Goal: Check status: Check status

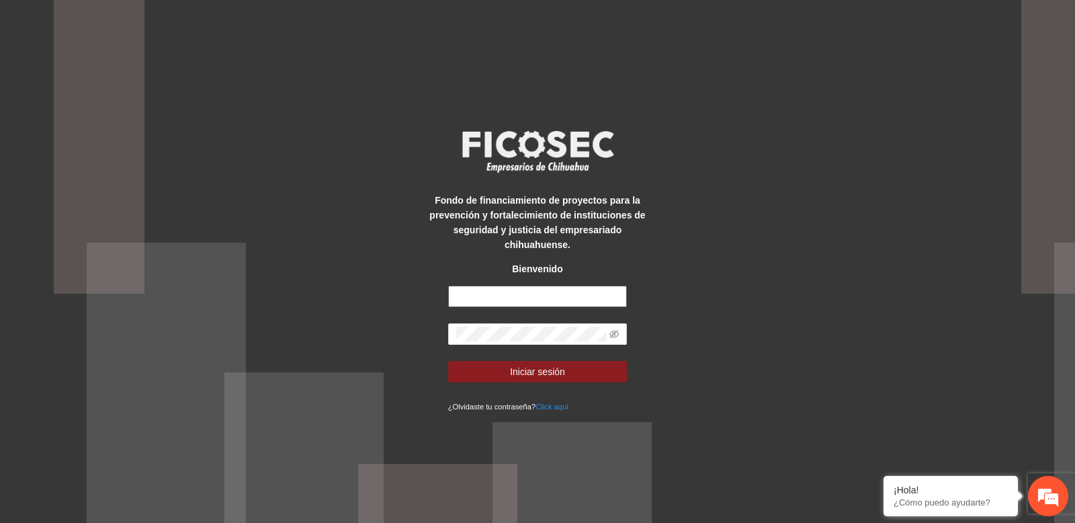
type input "**********"
click at [274, 149] on div "**********" at bounding box center [537, 261] width 1075 height 523
click at [482, 298] on input "**********" at bounding box center [537, 297] width 179 height 22
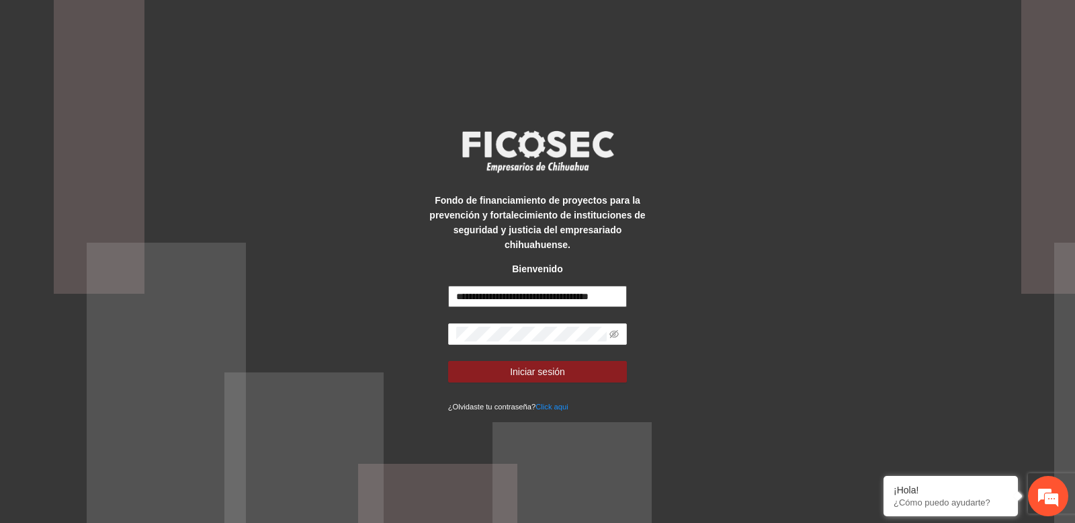
click at [482, 298] on input "**********" at bounding box center [537, 297] width 179 height 22
click at [478, 323] on span at bounding box center [537, 334] width 179 height 22
click at [496, 287] on input "**********" at bounding box center [537, 297] width 179 height 22
click at [490, 282] on div "**********" at bounding box center [537, 262] width 224 height 304
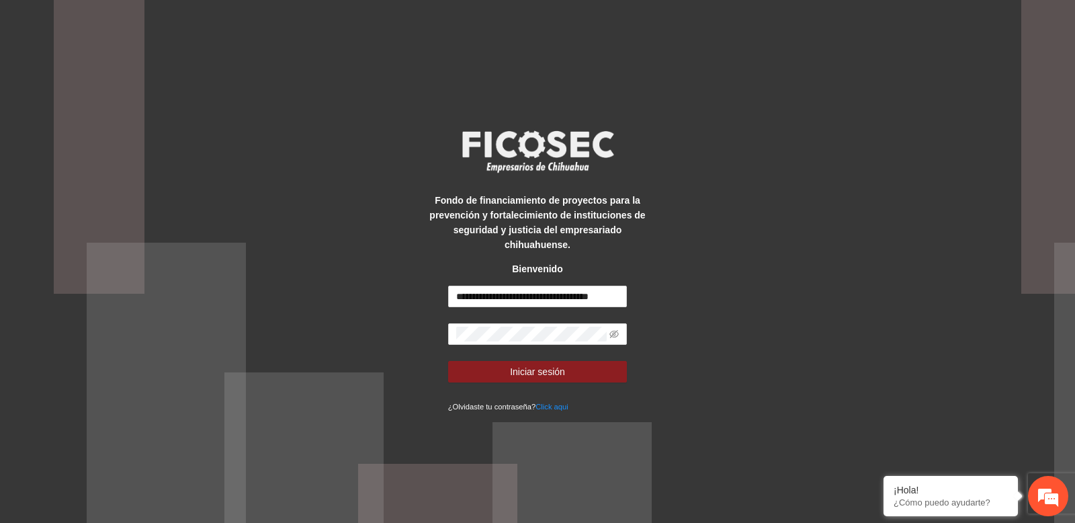
click at [428, 259] on div "**********" at bounding box center [537, 262] width 224 height 304
click at [486, 301] on input "**********" at bounding box center [537, 297] width 179 height 22
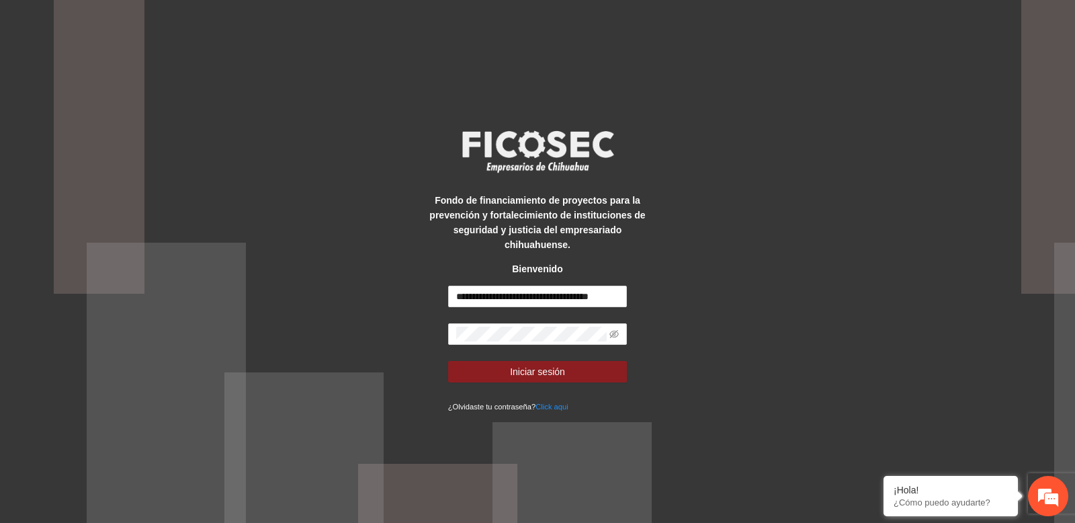
click at [485, 312] on form "**********" at bounding box center [537, 350] width 179 height 128
click at [521, 364] on span "Iniciar sesión" at bounding box center [537, 371] width 55 height 15
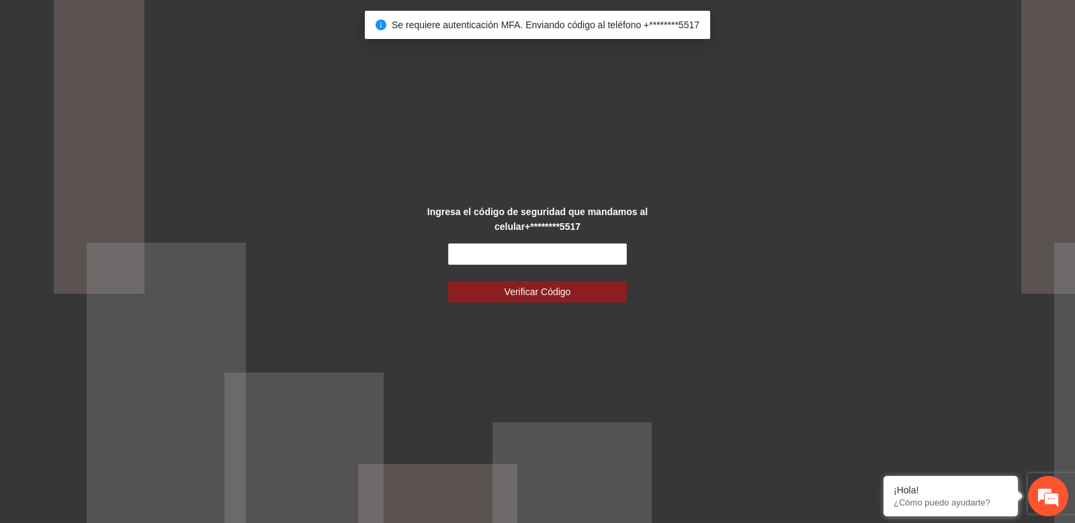
click at [364, 222] on div "Ingresa el código de seguridad que mandamos al celular +********5517 Verificar …" at bounding box center [537, 261] width 1075 height 523
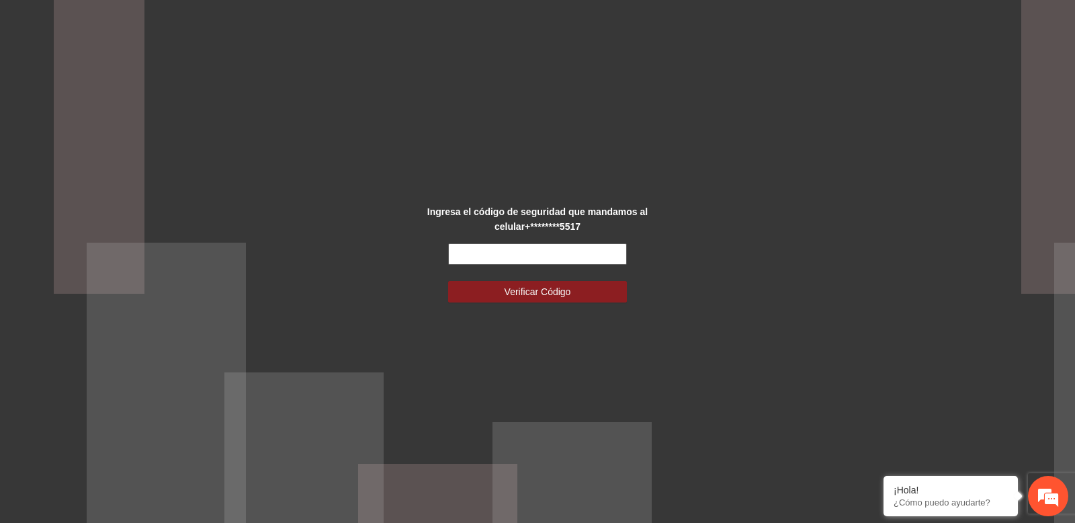
click at [462, 251] on input "text" at bounding box center [537, 254] width 179 height 22
type input "******"
click at [448, 281] on button "Verificar Código" at bounding box center [537, 292] width 179 height 22
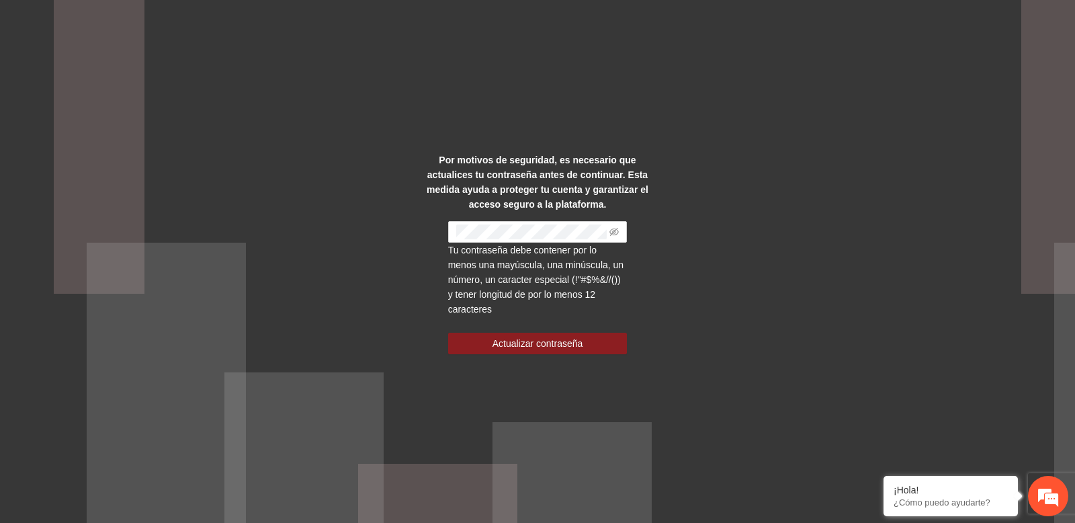
click at [308, 163] on div "Por motivos de seguridad, es necesario que actualices tu contraseña antes de co…" at bounding box center [537, 261] width 1075 height 523
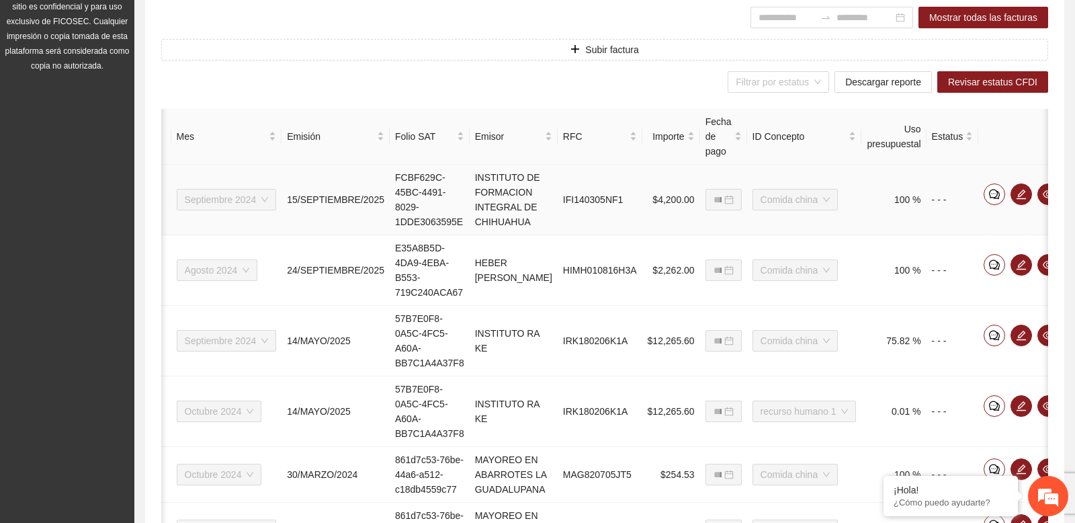
scroll to position [0, 73]
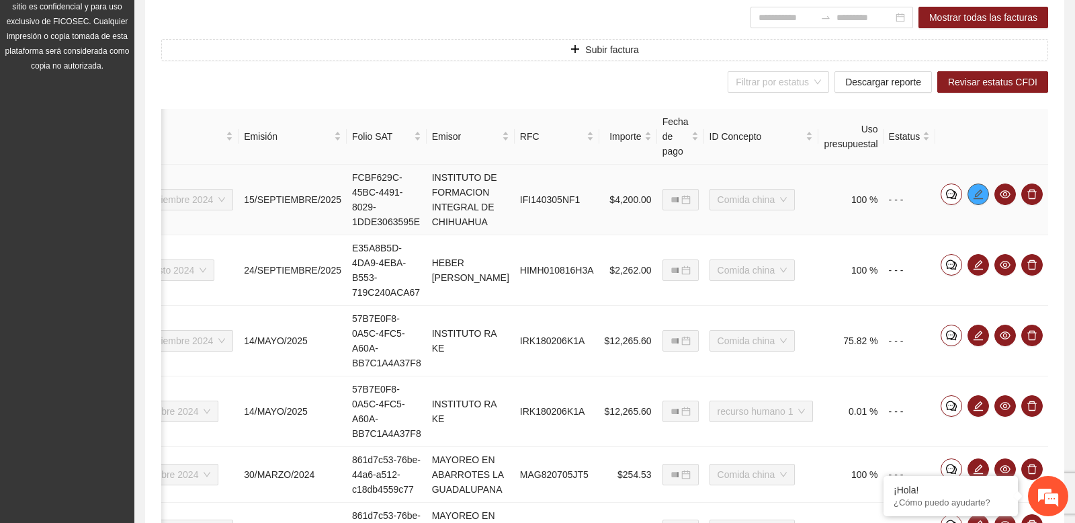
click at [980, 196] on icon "edit" at bounding box center [978, 194] width 11 height 11
type input "**********"
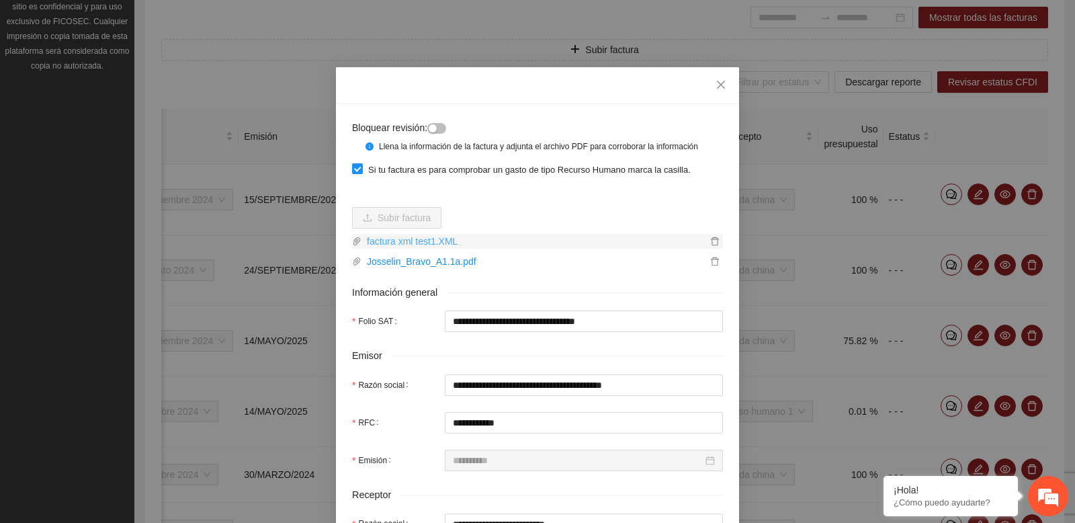
click at [433, 249] on link "factura xml test1.XML" at bounding box center [533, 241] width 345 height 15
click at [720, 83] on icon "close" at bounding box center [721, 84] width 11 height 11
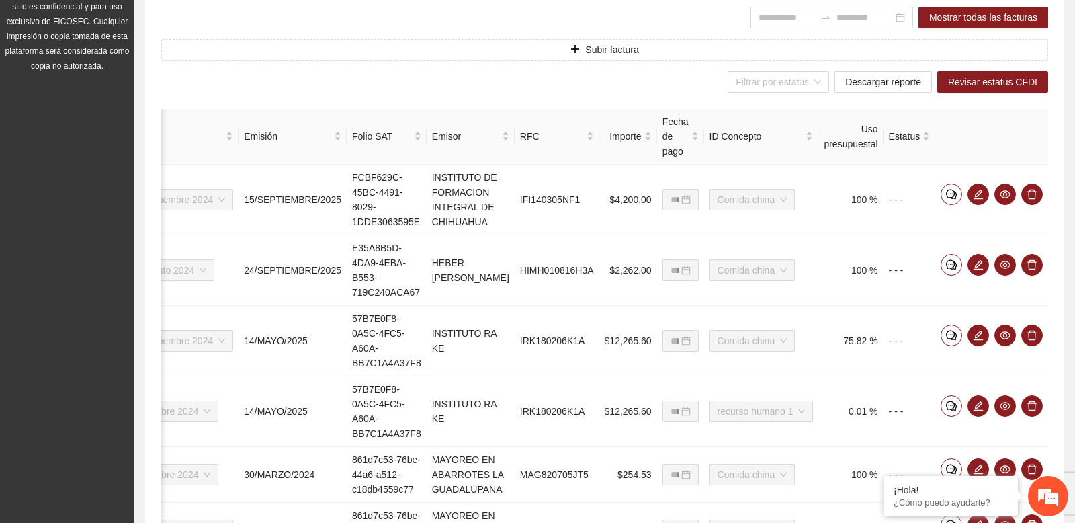
click at [683, 87] on div "Filtrar por estatus Descargar reporte Revisar estatus CFDI" at bounding box center [604, 82] width 887 height 22
click at [509, 76] on div "Filtrar por estatus Descargar reporte Revisar estatus CFDI" at bounding box center [604, 82] width 887 height 22
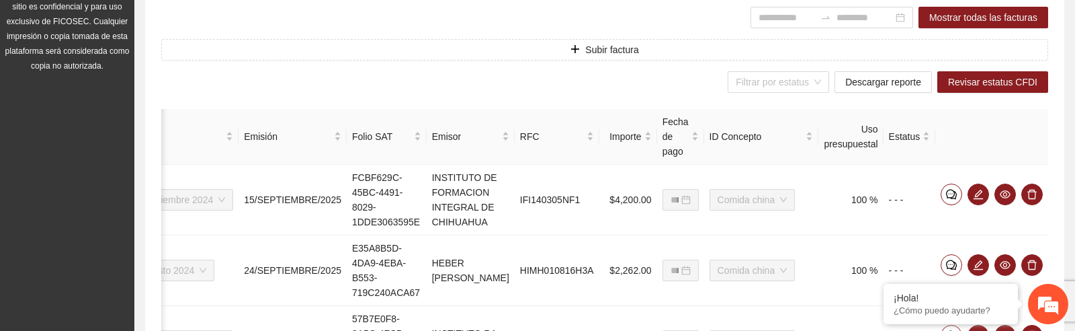
click at [699, 87] on div "Filtrar por estatus Descargar reporte Revisar estatus CFDI" at bounding box center [604, 82] width 887 height 22
click at [857, 85] on span "Descargar reporte" at bounding box center [883, 82] width 76 height 15
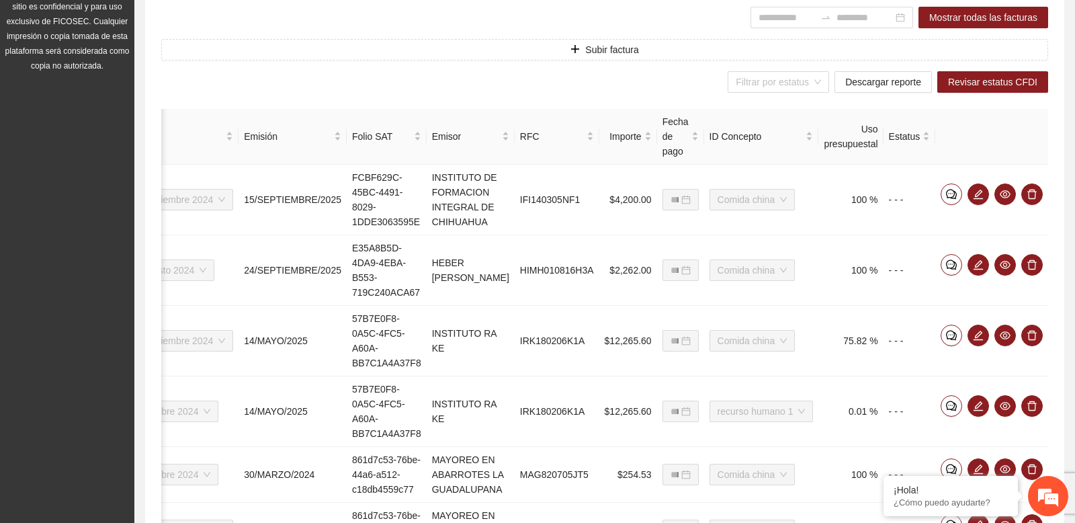
click at [630, 82] on div "Filtrar por estatus Descargar reporte Revisar estatus CFDI" at bounding box center [604, 82] width 887 height 22
click at [855, 83] on span "Descargar reporte" at bounding box center [883, 82] width 76 height 15
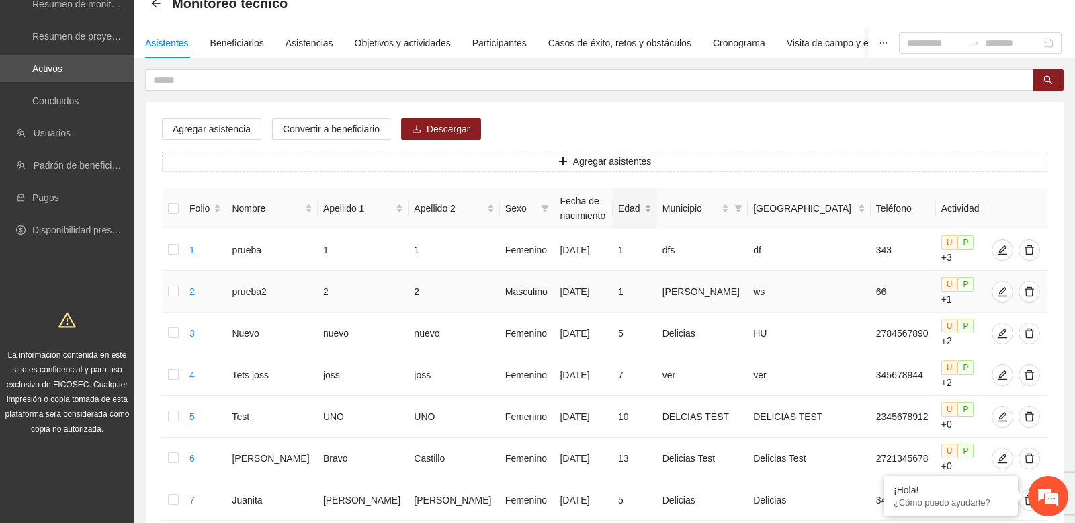
scroll to position [98, 0]
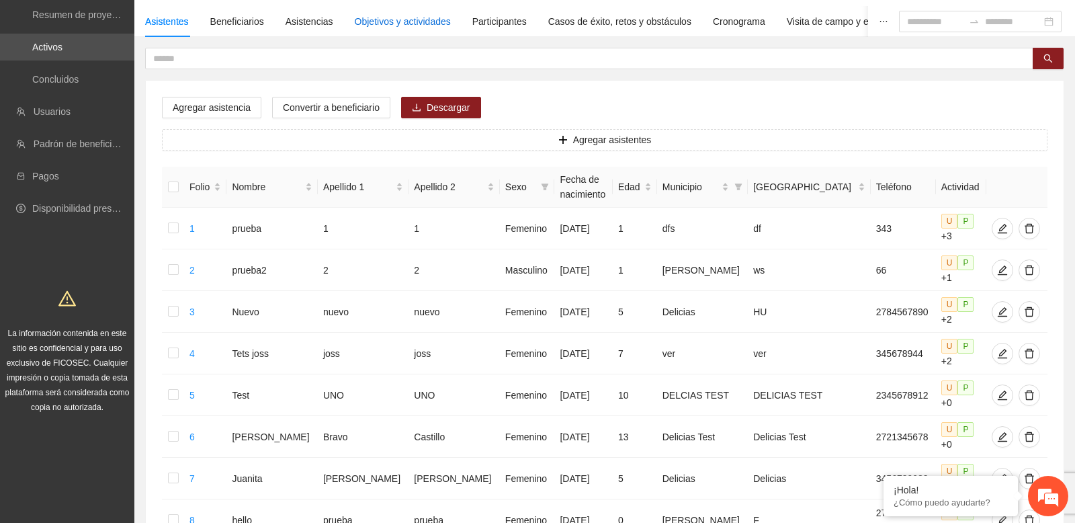
click at [419, 17] on div "Objetivos y actividades" at bounding box center [403, 21] width 96 height 15
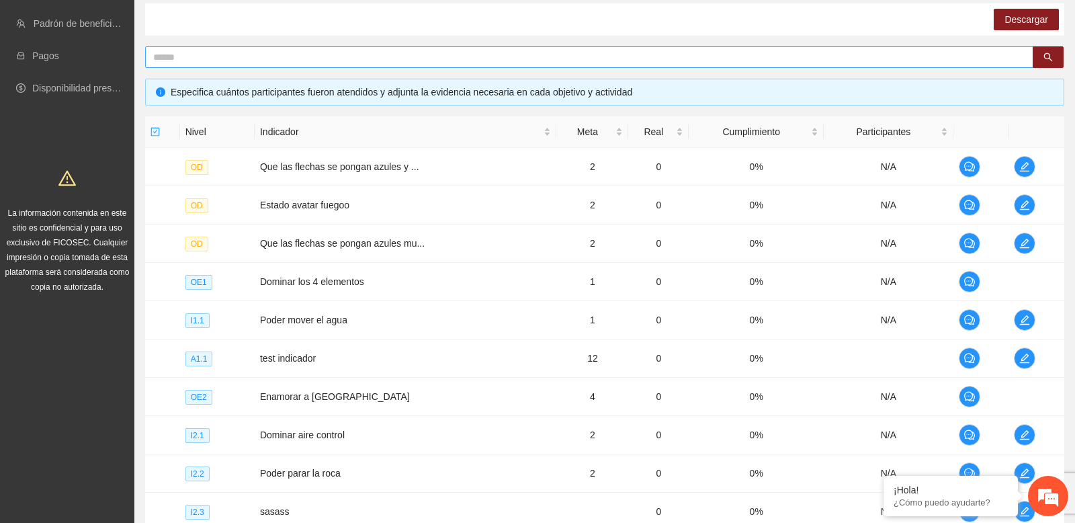
scroll to position [259, 0]
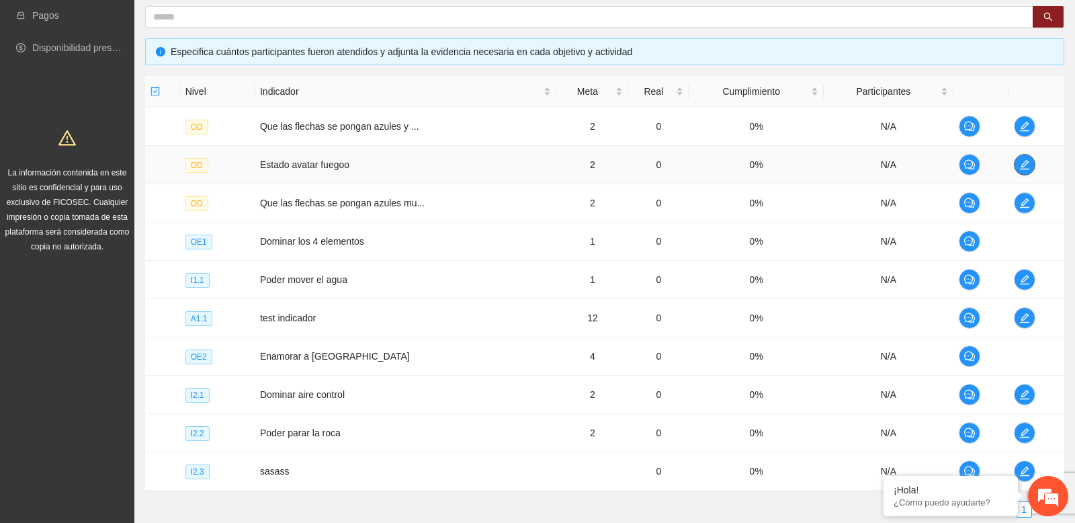
click at [1030, 165] on icon "edit" at bounding box center [1024, 164] width 11 height 11
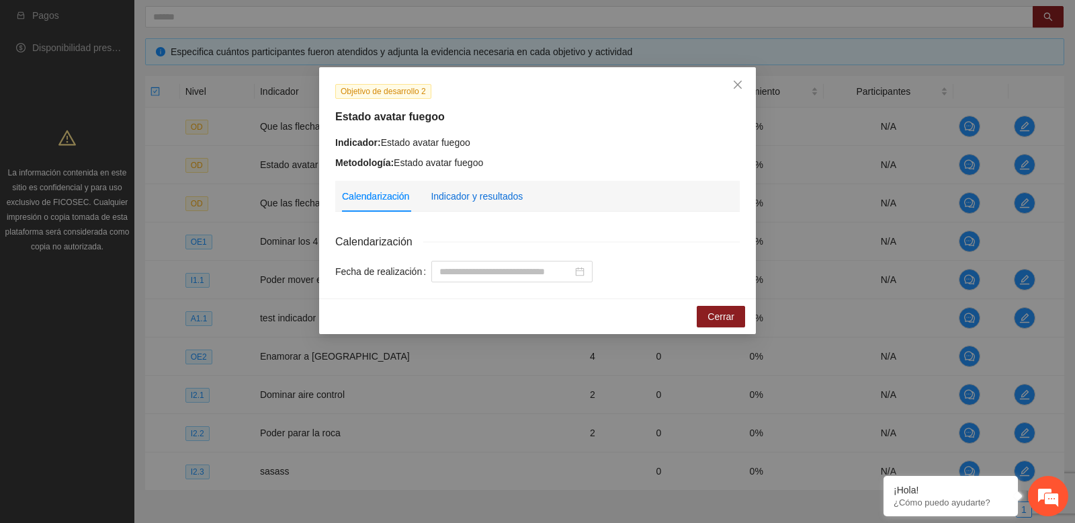
click at [488, 197] on div "Indicador y resultados" at bounding box center [477, 196] width 92 height 15
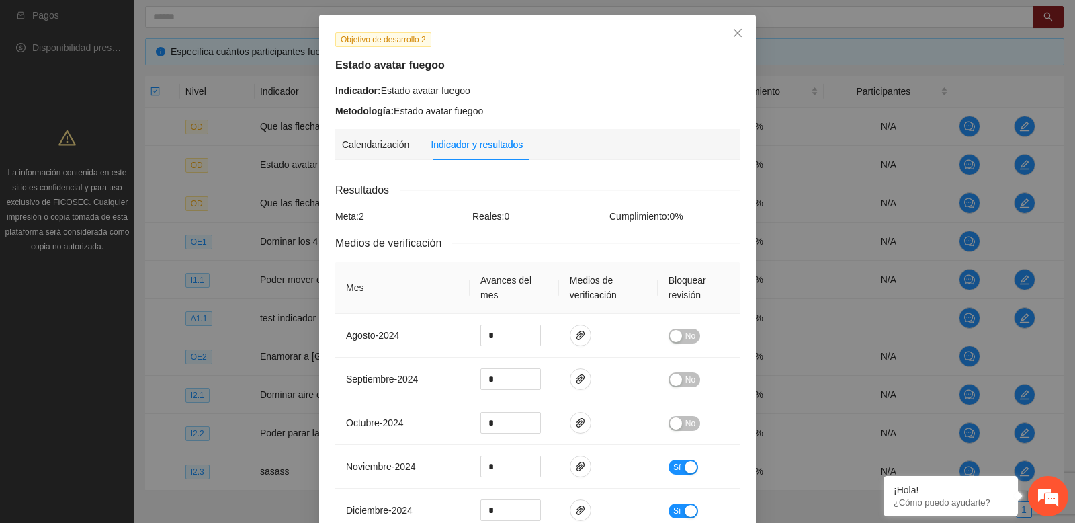
scroll to position [0, 0]
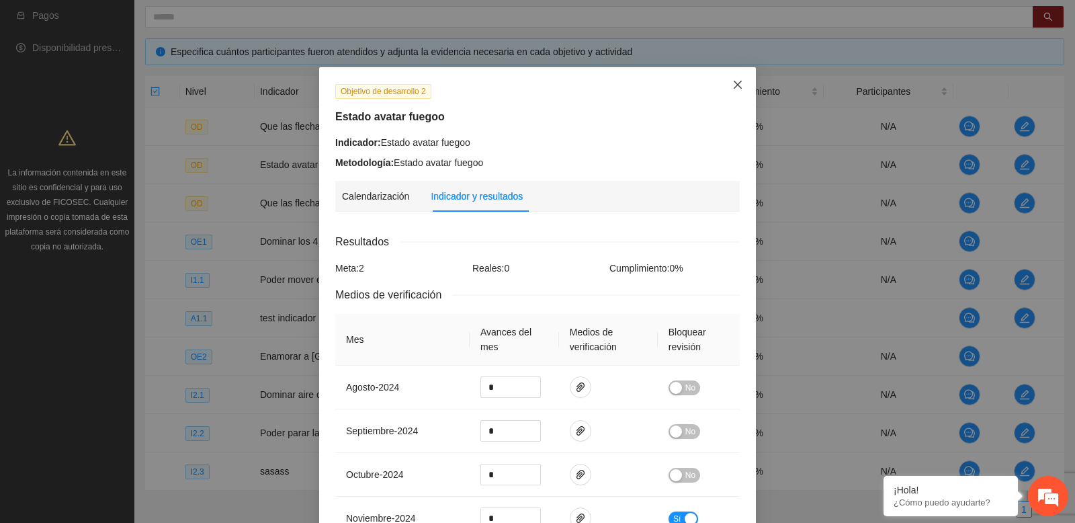
click at [738, 90] on icon "close" at bounding box center [737, 84] width 11 height 11
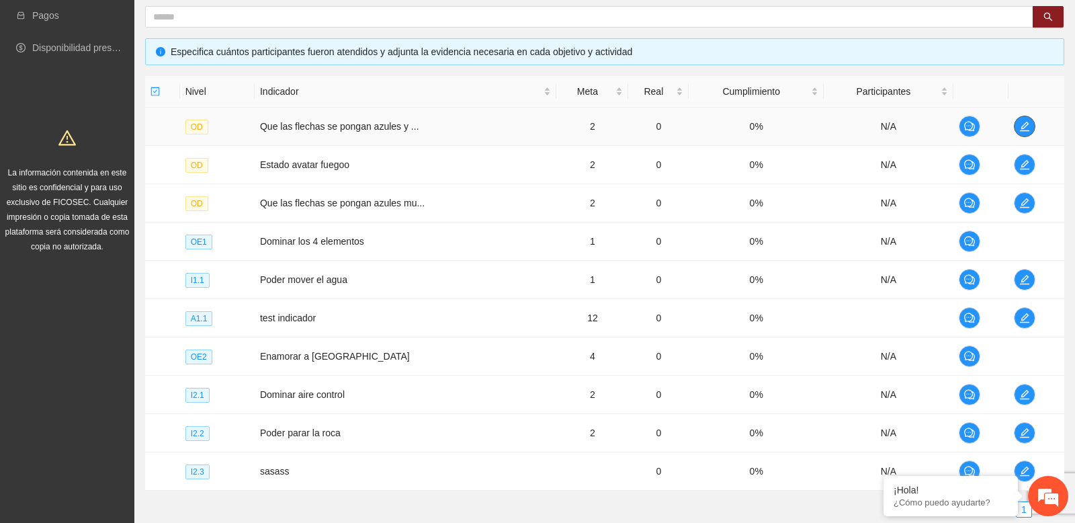
click at [1026, 132] on button "button" at bounding box center [1025, 127] width 22 height 22
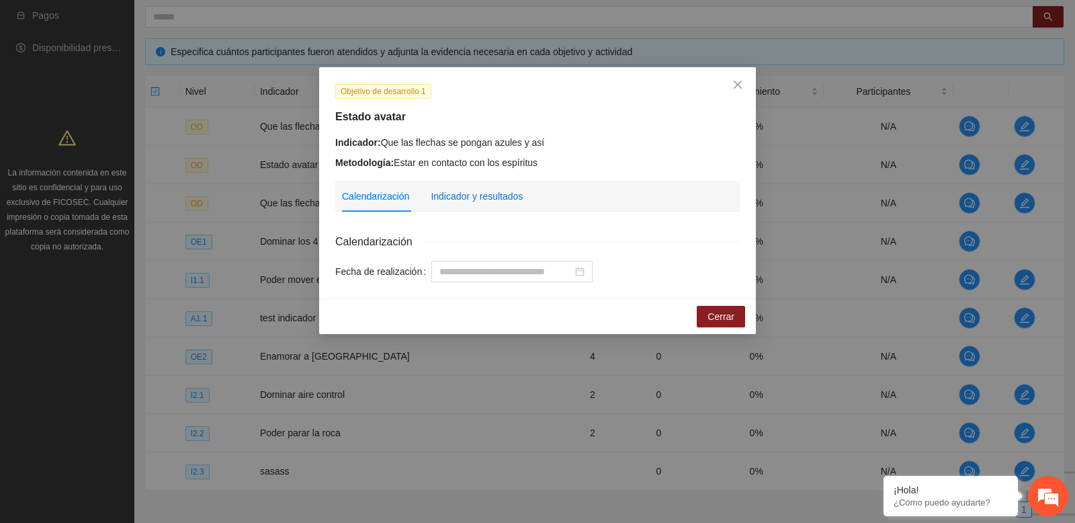
click at [514, 197] on div "Indicador y resultados" at bounding box center [477, 196] width 92 height 15
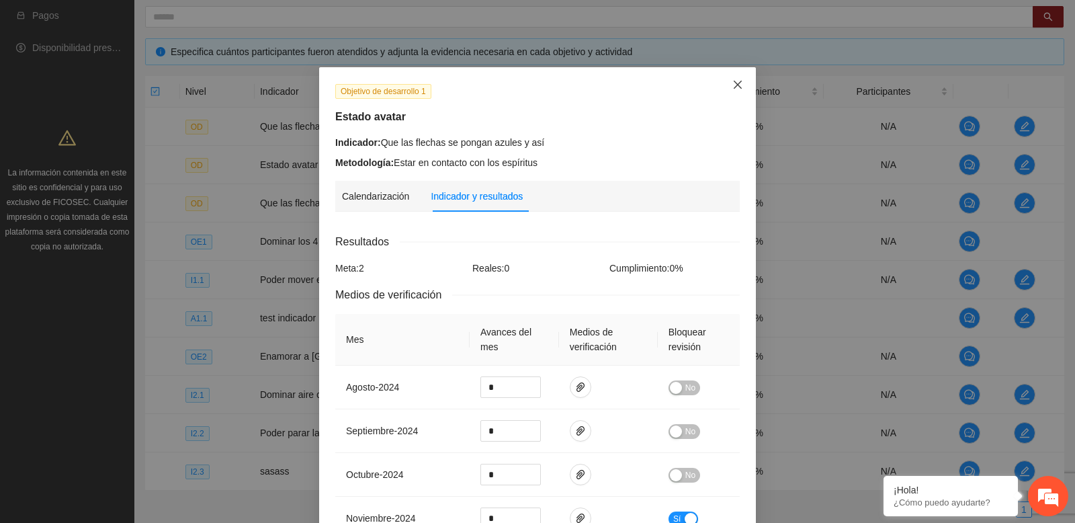
click at [740, 83] on icon "close" at bounding box center [737, 84] width 11 height 11
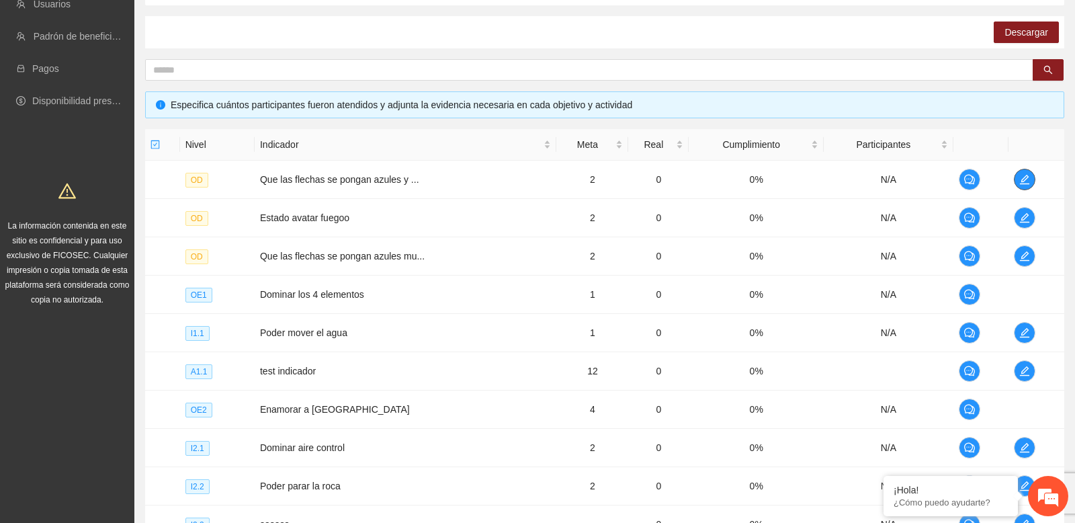
scroll to position [219, 0]
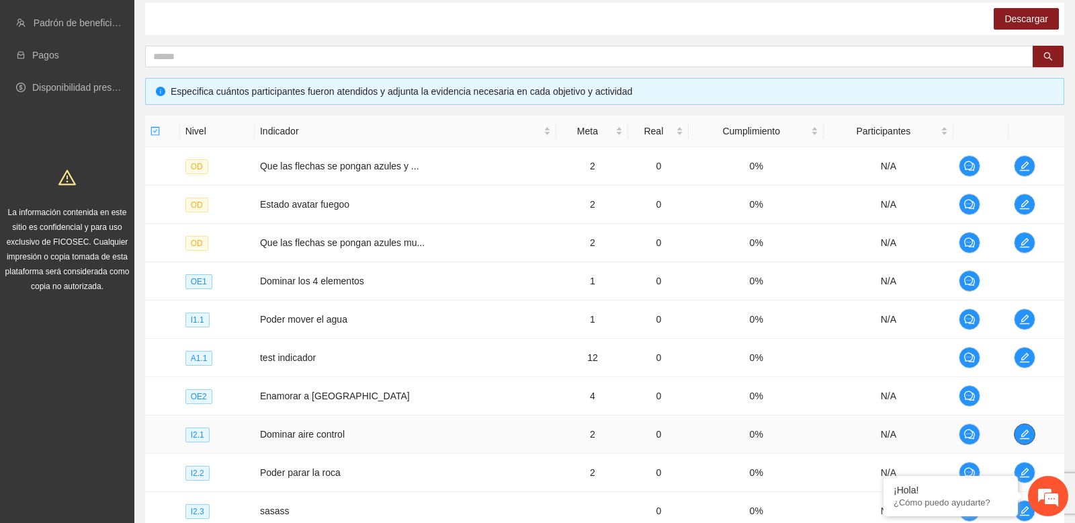
click at [1030, 439] on icon "edit" at bounding box center [1024, 434] width 11 height 11
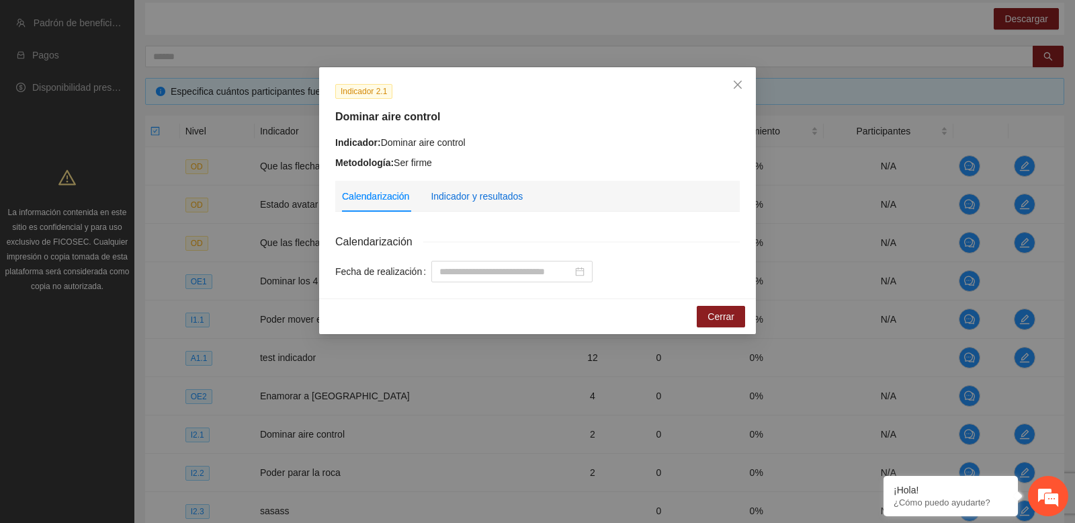
click at [463, 193] on div "Indicador y resultados" at bounding box center [477, 196] width 92 height 15
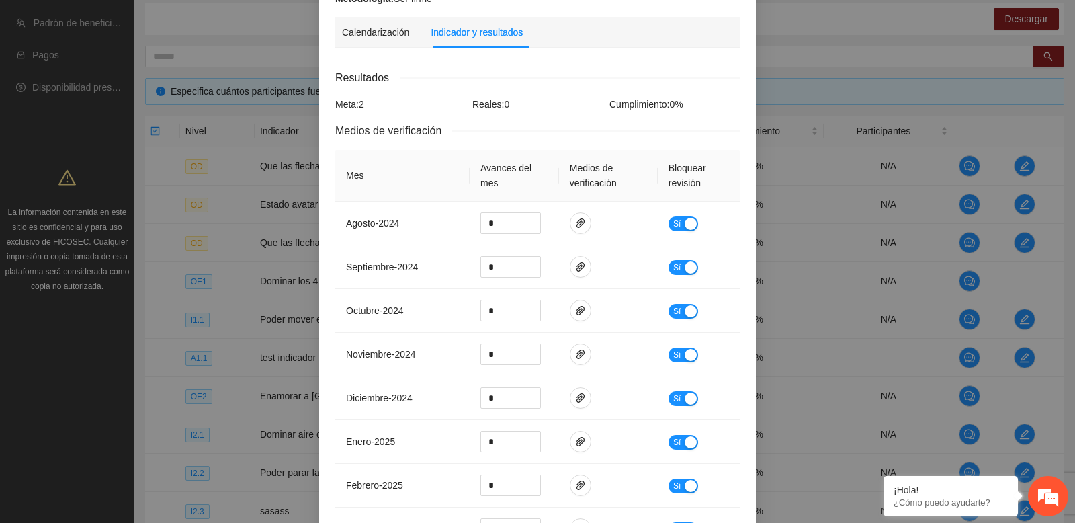
scroll to position [0, 0]
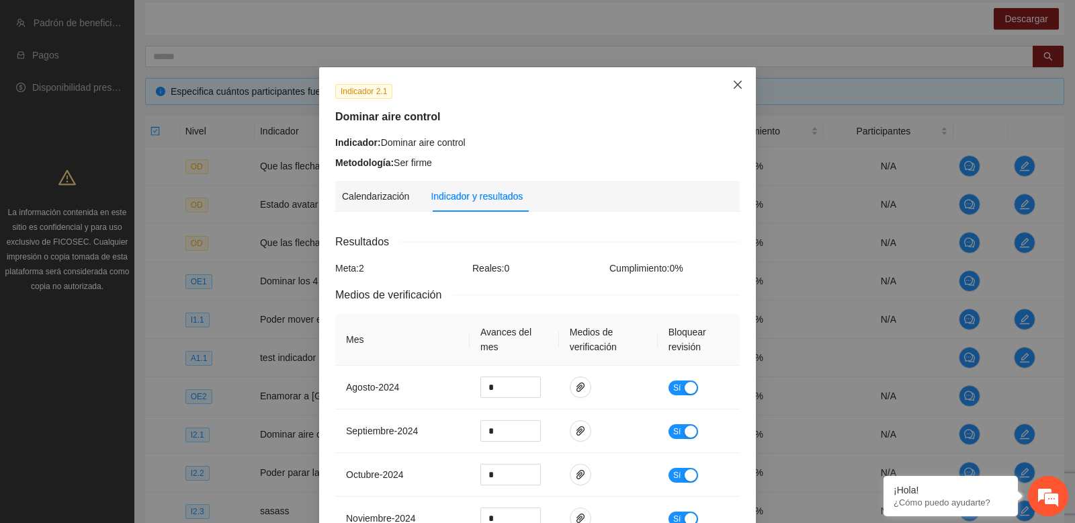
click at [739, 89] on icon "close" at bounding box center [737, 84] width 11 height 11
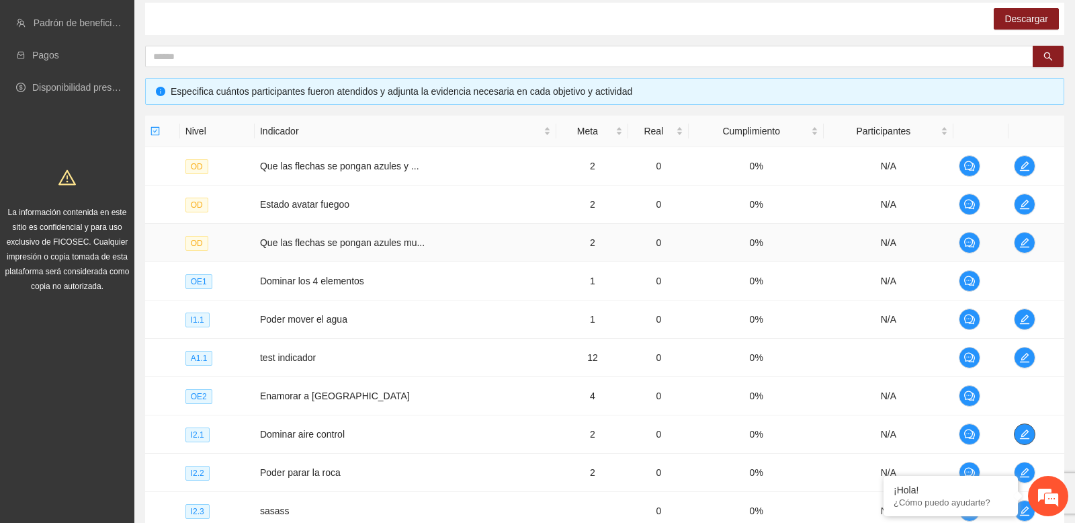
scroll to position [355, 0]
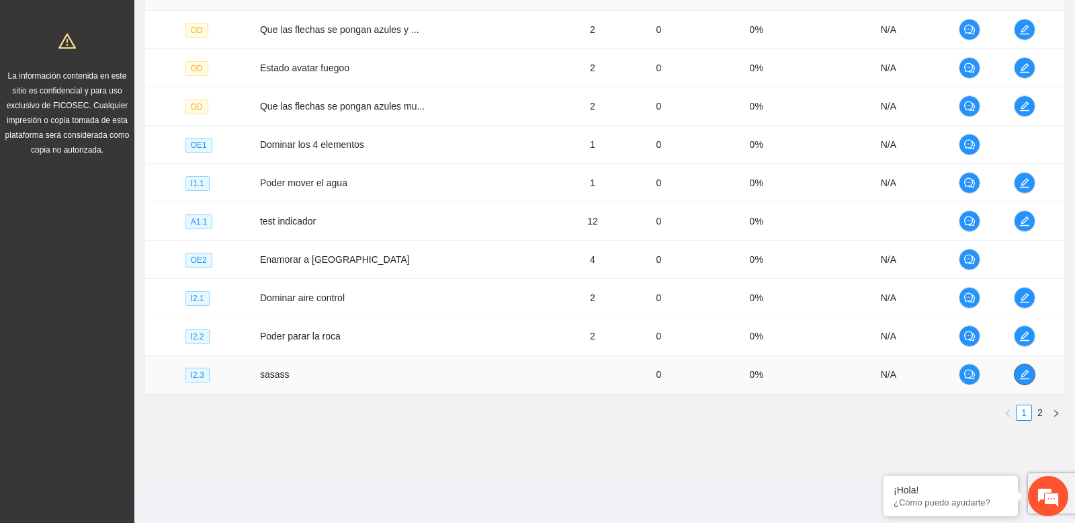
click at [1029, 375] on icon "edit" at bounding box center [1024, 374] width 11 height 11
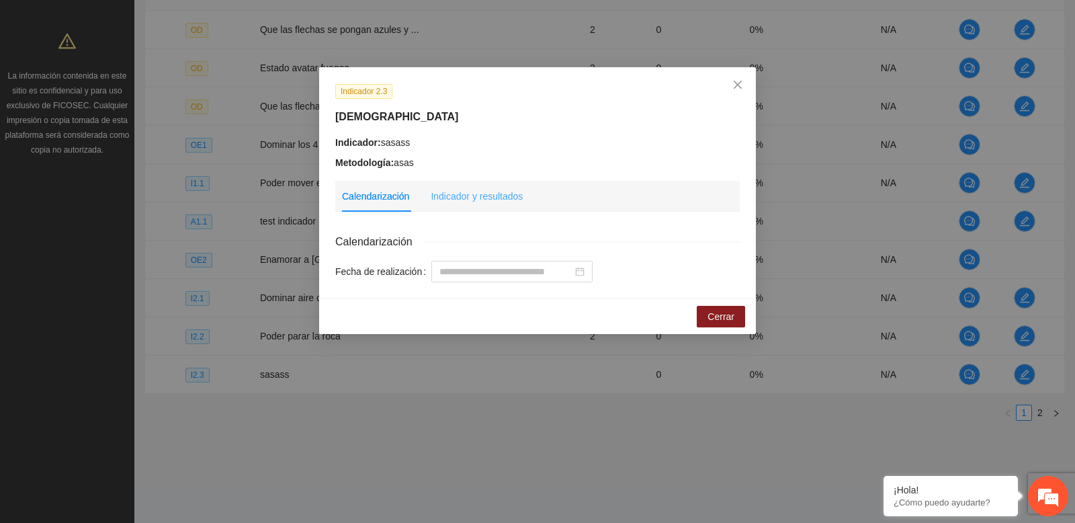
click at [492, 183] on div "Indicador y resultados" at bounding box center [477, 196] width 92 height 31
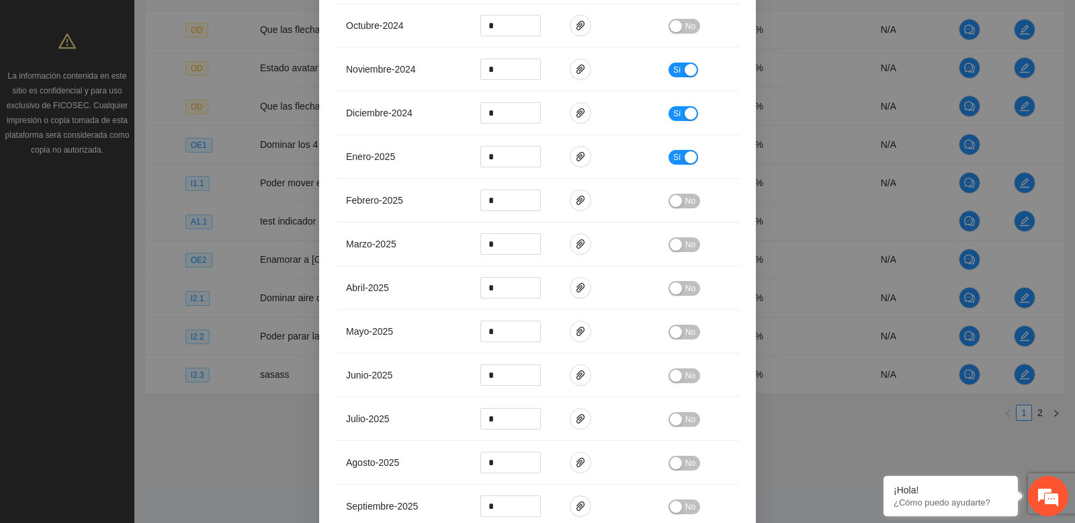
scroll to position [0, 0]
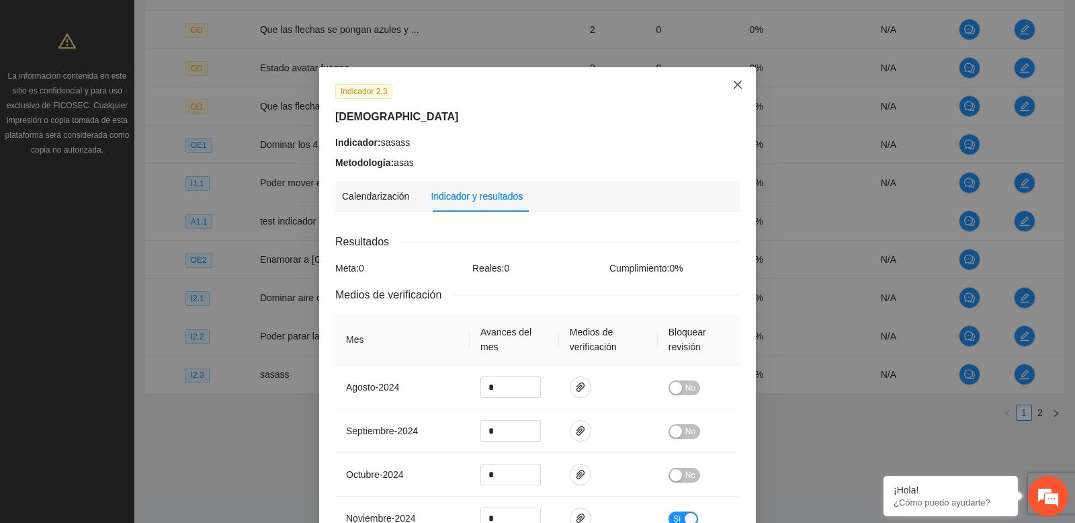
click at [740, 90] on icon "close" at bounding box center [737, 84] width 11 height 11
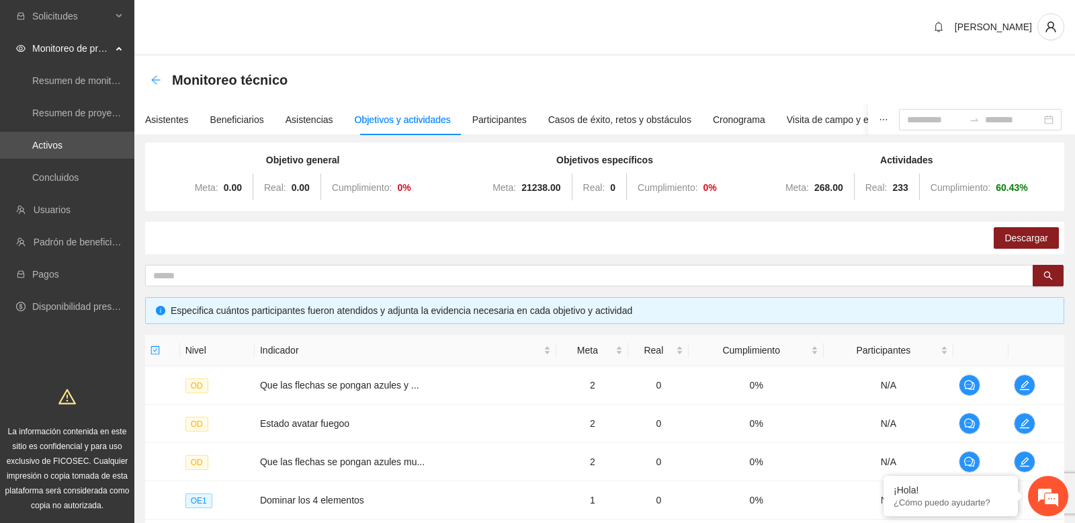
click at [151, 77] on icon "arrow-left" at bounding box center [156, 80] width 11 height 11
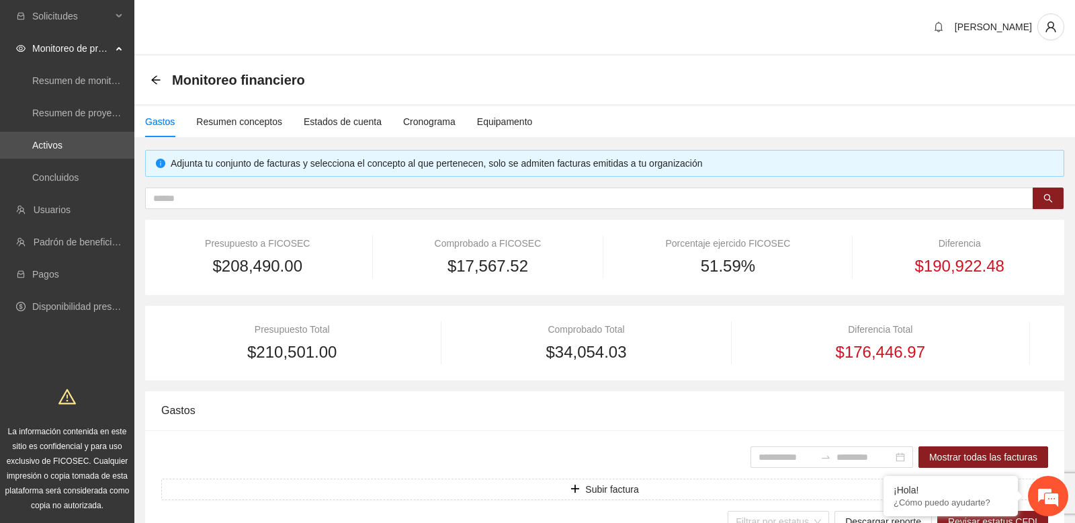
click at [374, 138] on div "Gastos Resumen conceptos Estados de cuenta Cronograma Equipamento" at bounding box center [604, 121] width 941 height 35
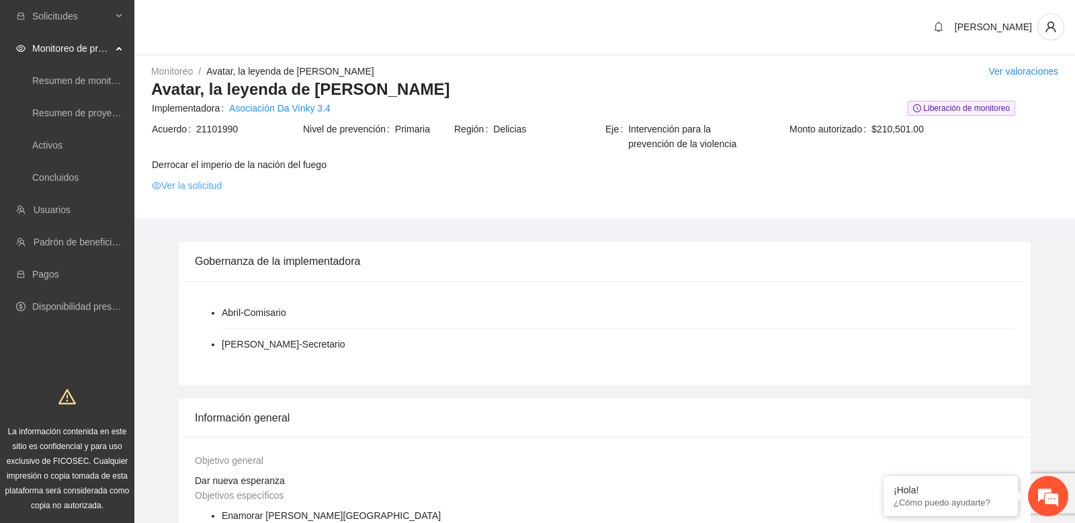
click at [208, 181] on link "Ver la solicitud" at bounding box center [187, 185] width 70 height 15
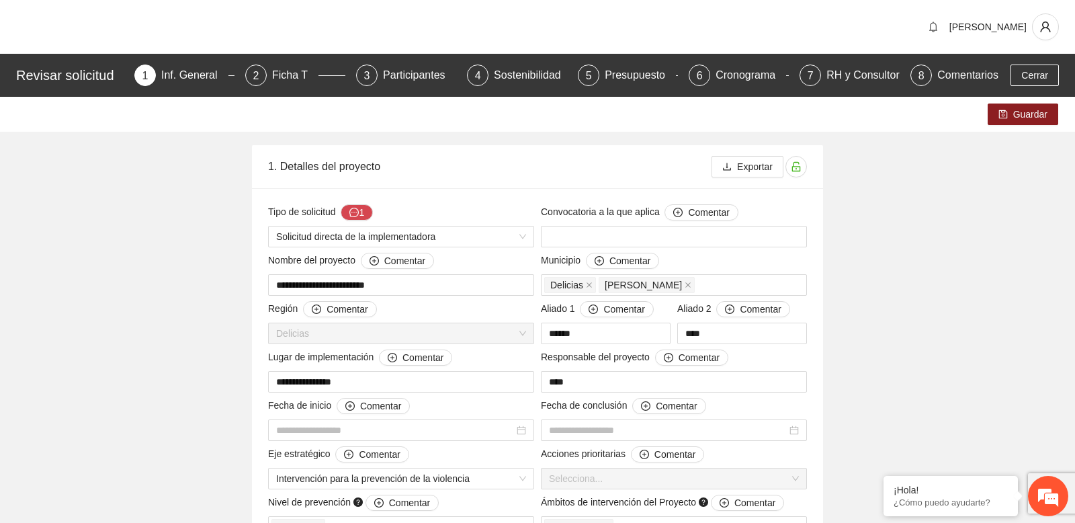
type input "**********"
click at [415, 81] on div "Participantes" at bounding box center [419, 76] width 73 height 22
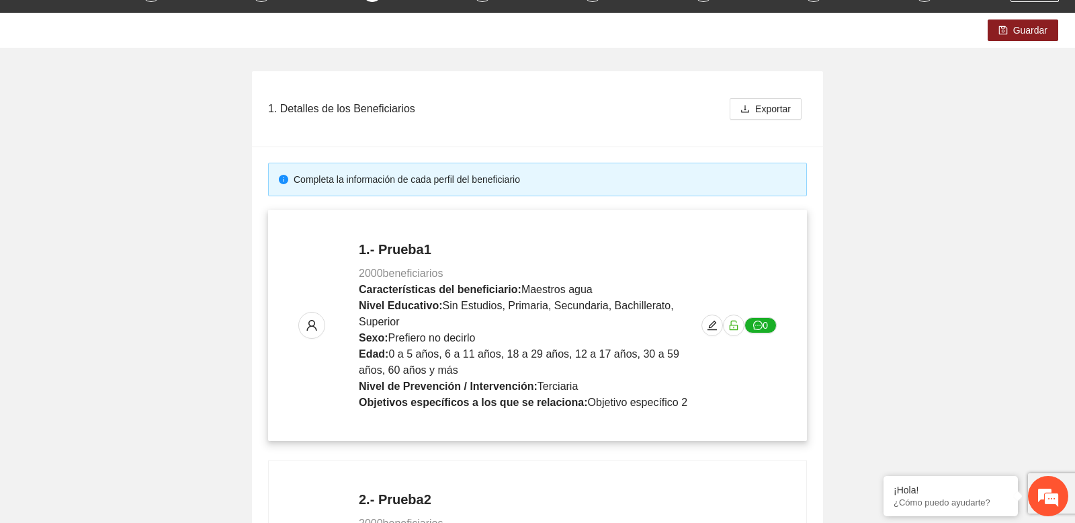
scroll to position [73, 0]
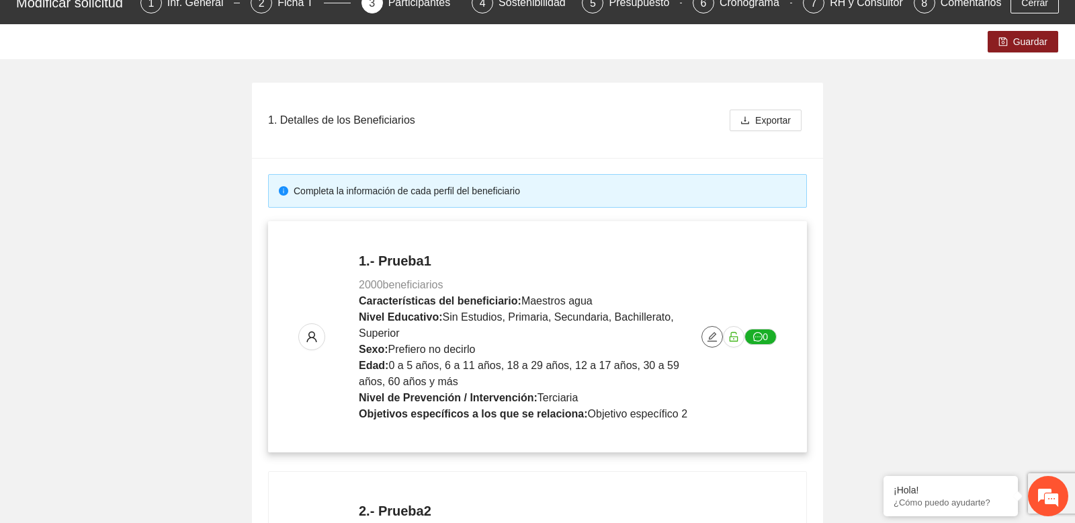
click at [714, 341] on icon "edit" at bounding box center [712, 336] width 9 height 9
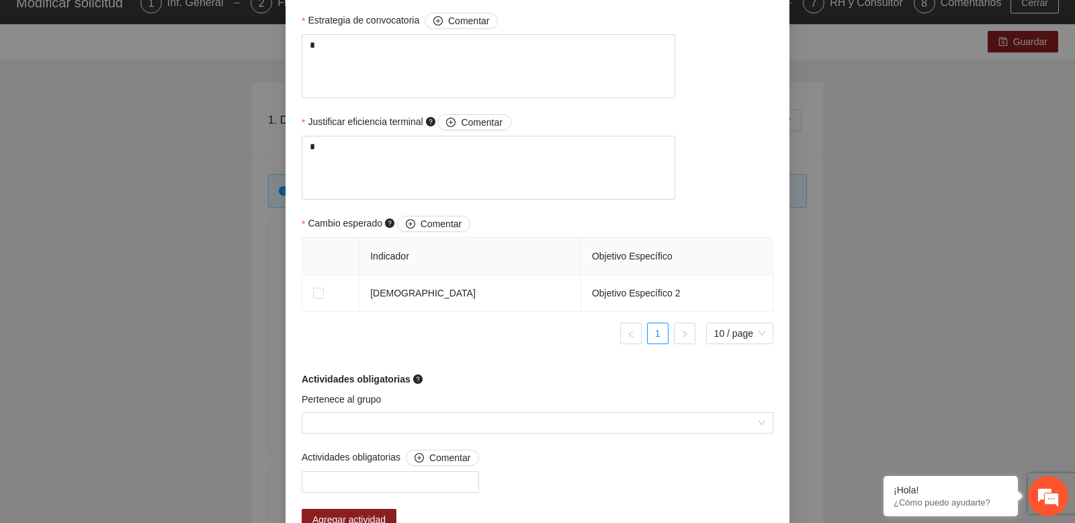
scroll to position [0, 0]
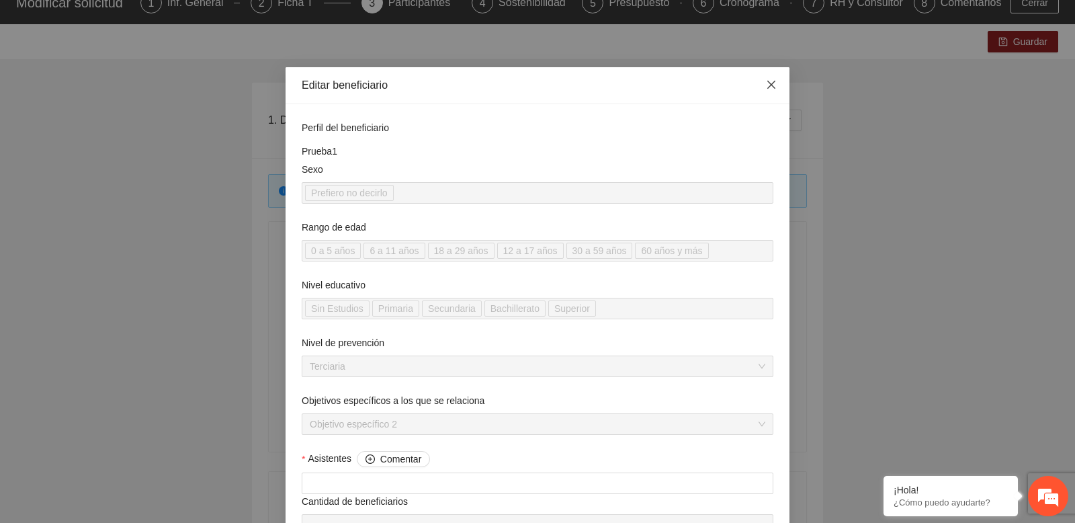
click at [773, 93] on span "Close" at bounding box center [771, 85] width 36 height 36
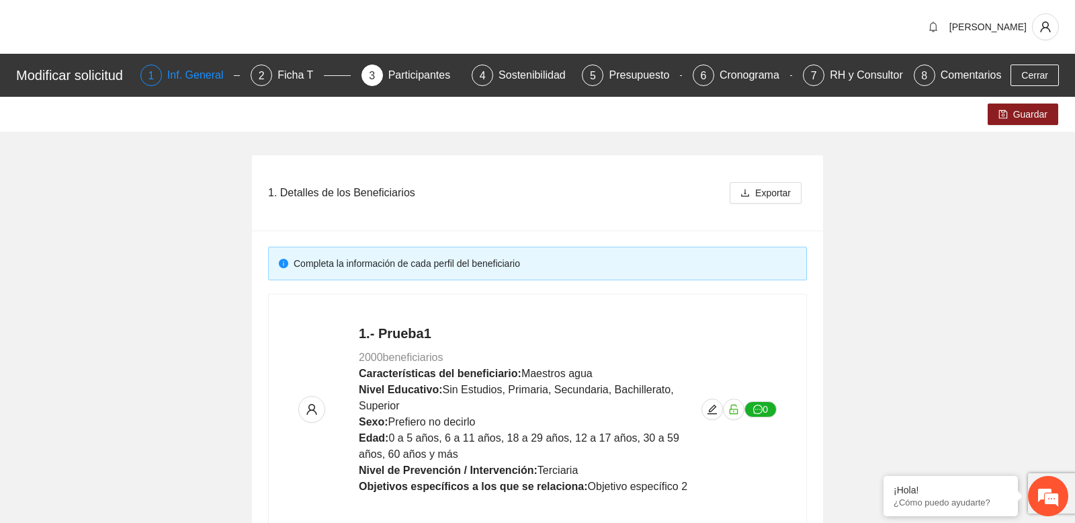
click at [190, 67] on div "Inf. General" at bounding box center [200, 76] width 67 height 22
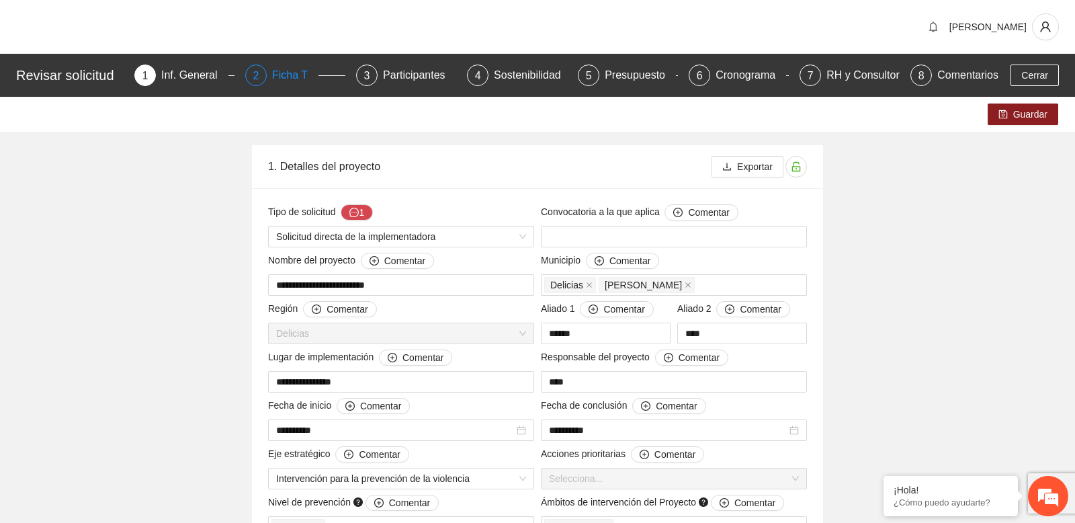
click at [287, 65] on div "Ficha T" at bounding box center [295, 76] width 46 height 22
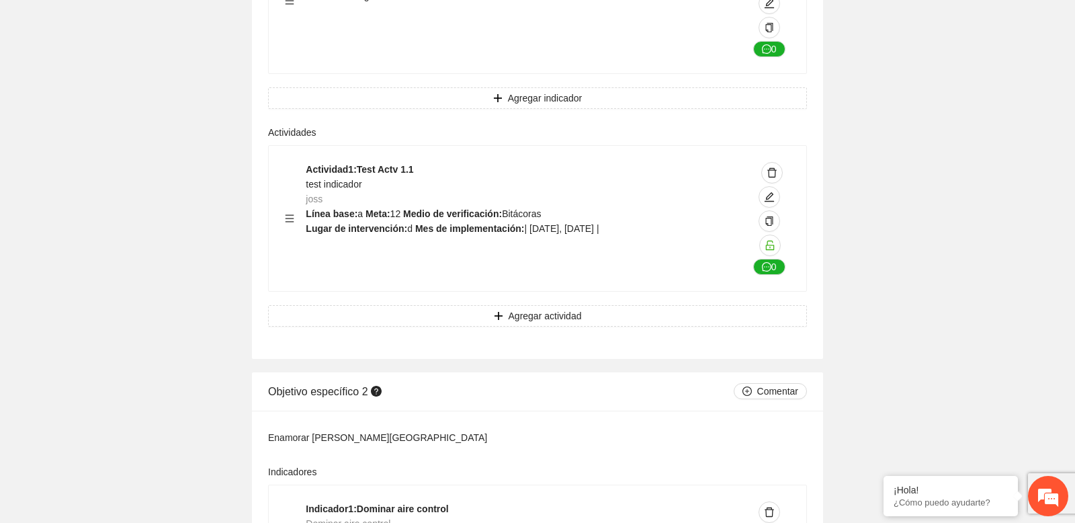
scroll to position [1168, 0]
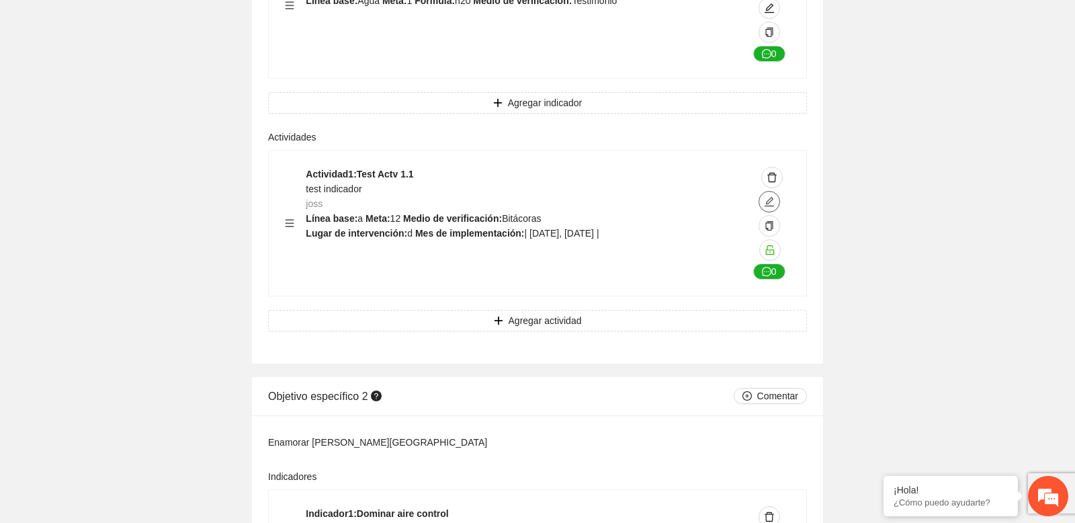
click at [771, 202] on icon "edit" at bounding box center [769, 201] width 11 height 11
type textarea "*"
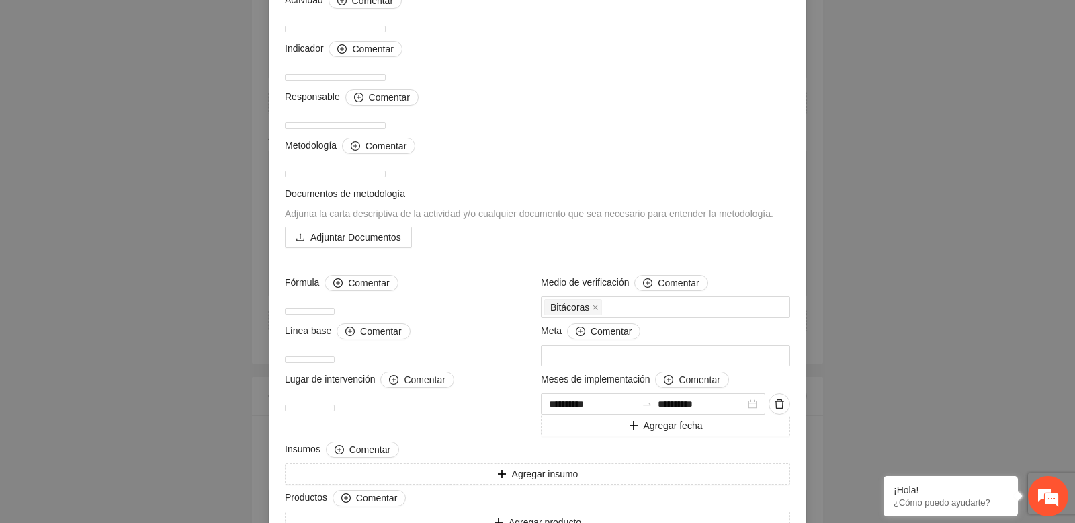
scroll to position [214, 0]
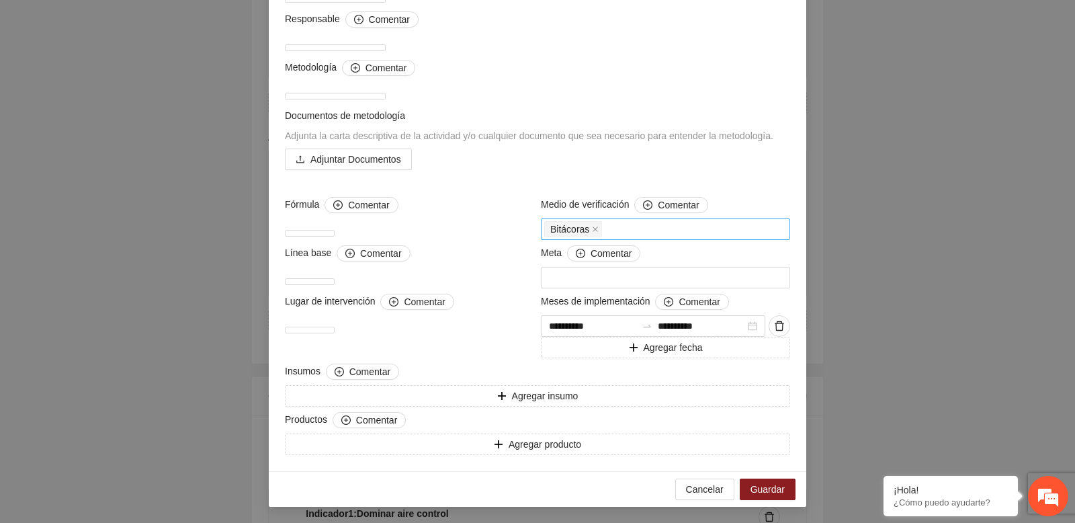
click at [650, 237] on div "Bitácoras" at bounding box center [665, 229] width 243 height 19
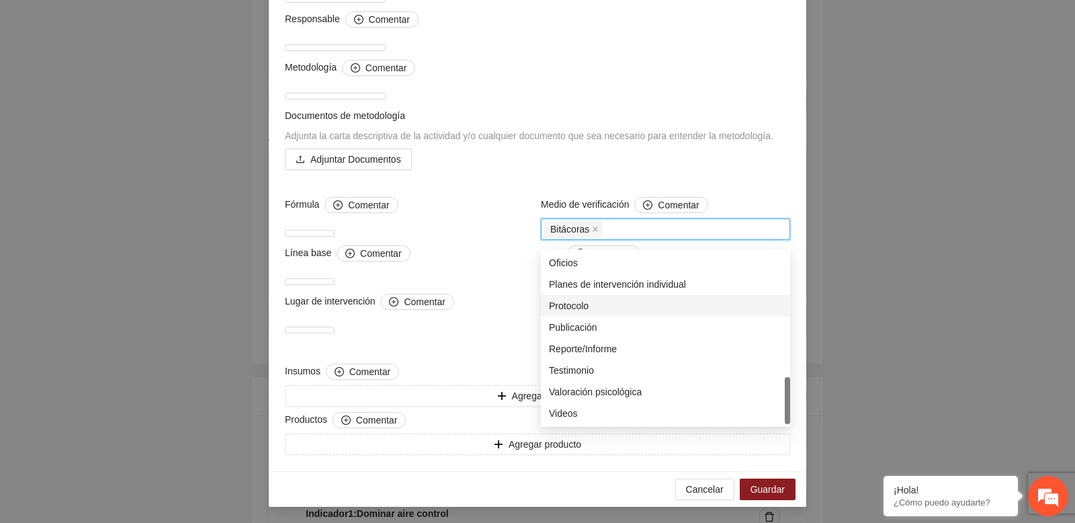
scroll to position [0, 0]
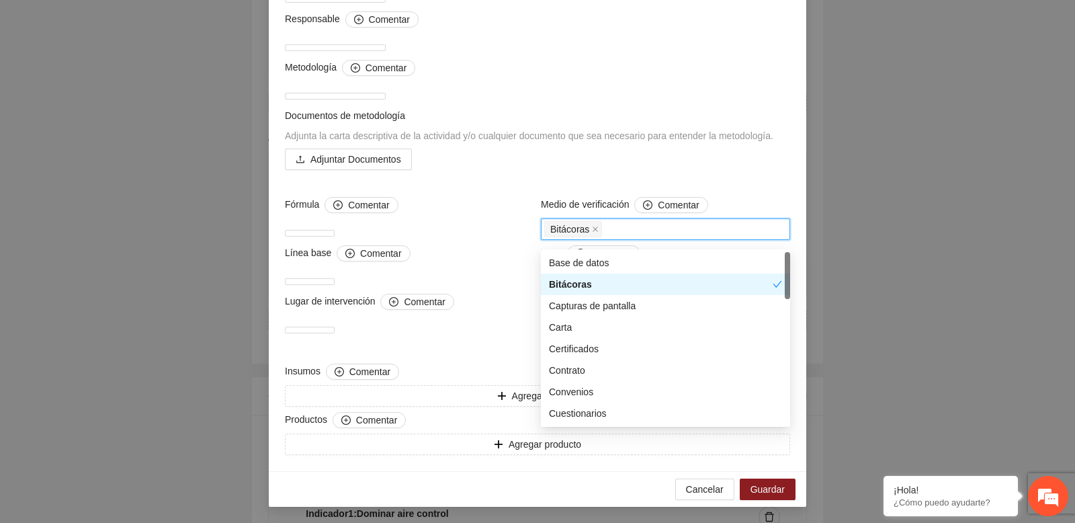
click at [699, 183] on div "Documentos de metodología Adjunta la carta descriptiva de la actividad y/o cual…" at bounding box center [538, 146] width 512 height 77
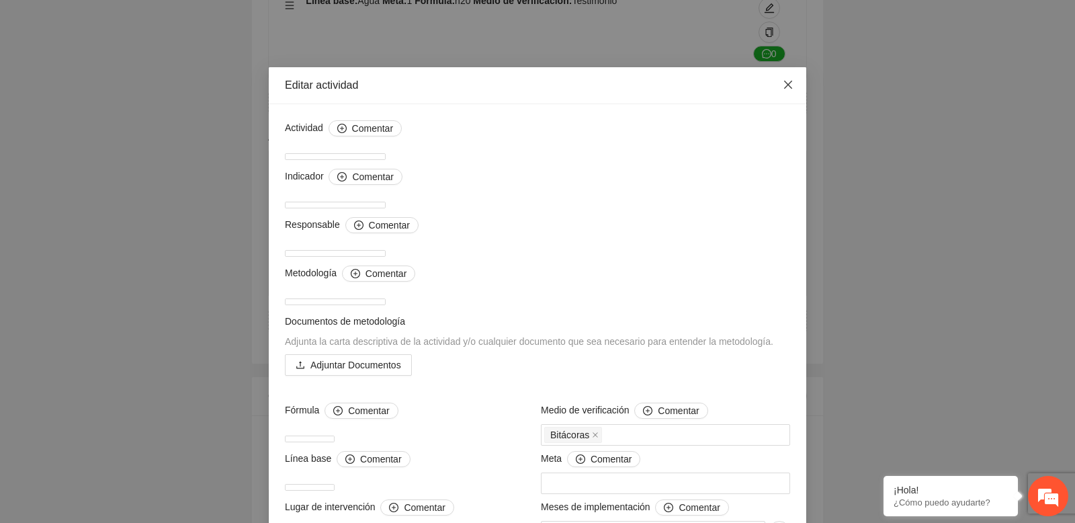
click at [789, 87] on icon "close" at bounding box center [788, 84] width 11 height 11
